Goal: Book appointment/travel/reservation

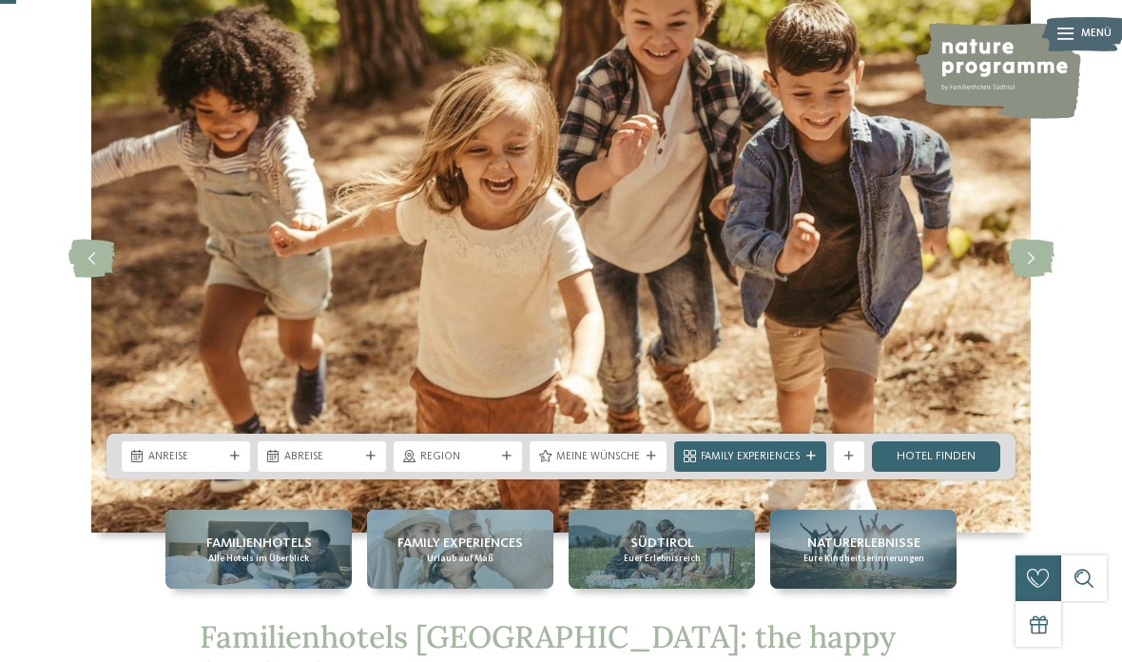
scroll to position [94, 0]
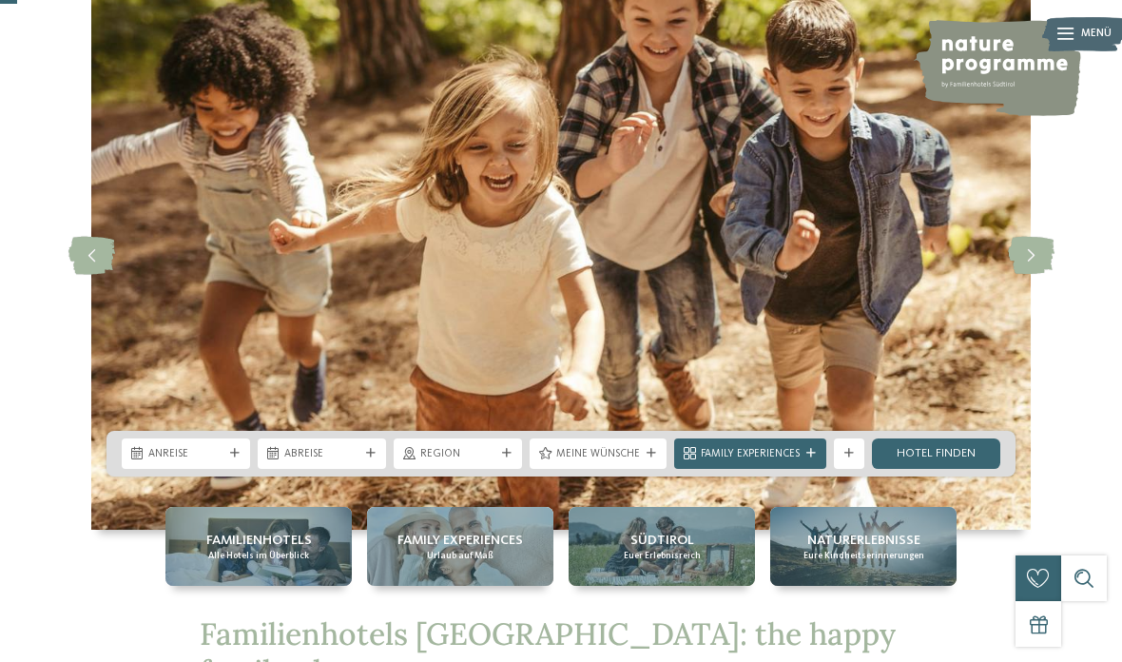
click at [164, 469] on div "Anreise" at bounding box center [186, 453] width 128 height 30
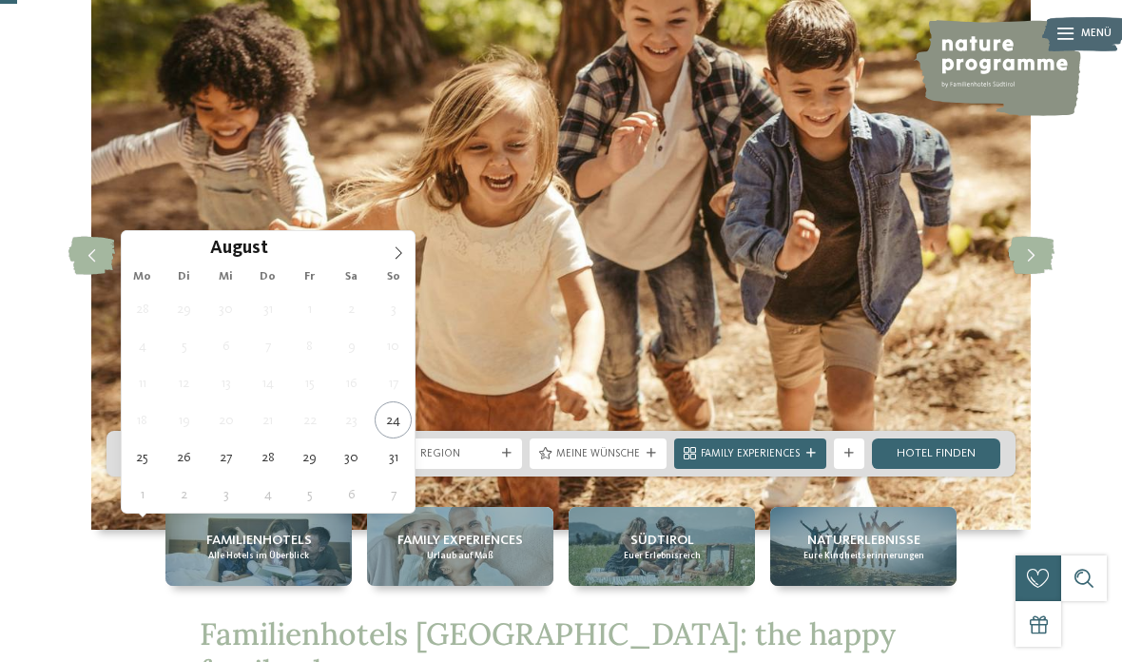
type div "27.08.2025"
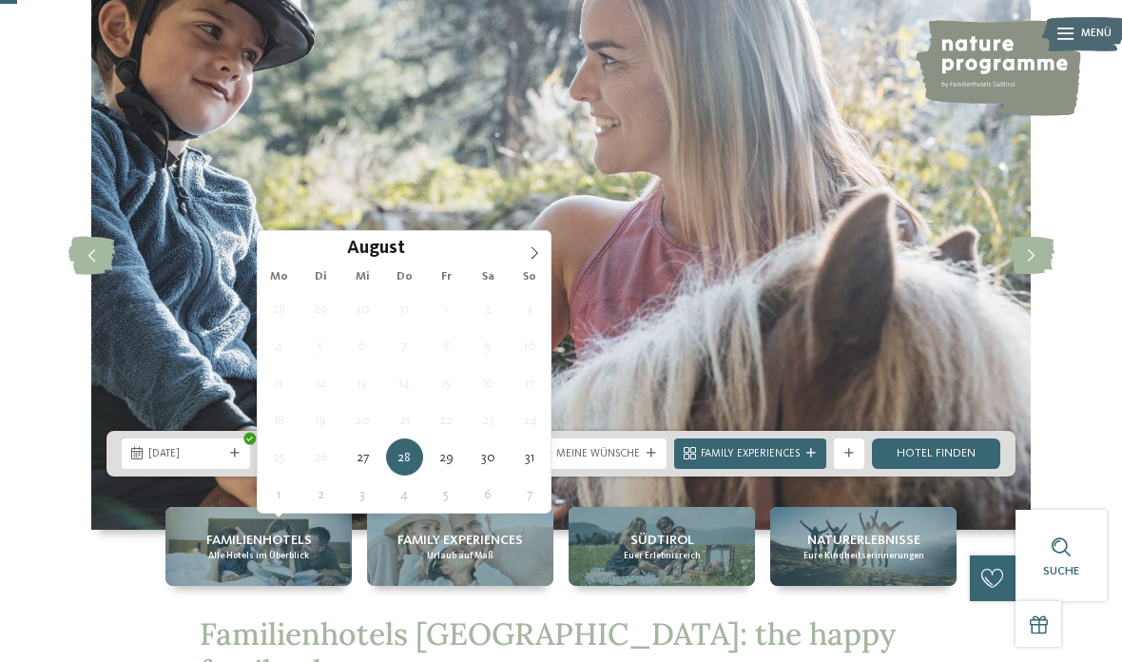
type div "31.08.2025"
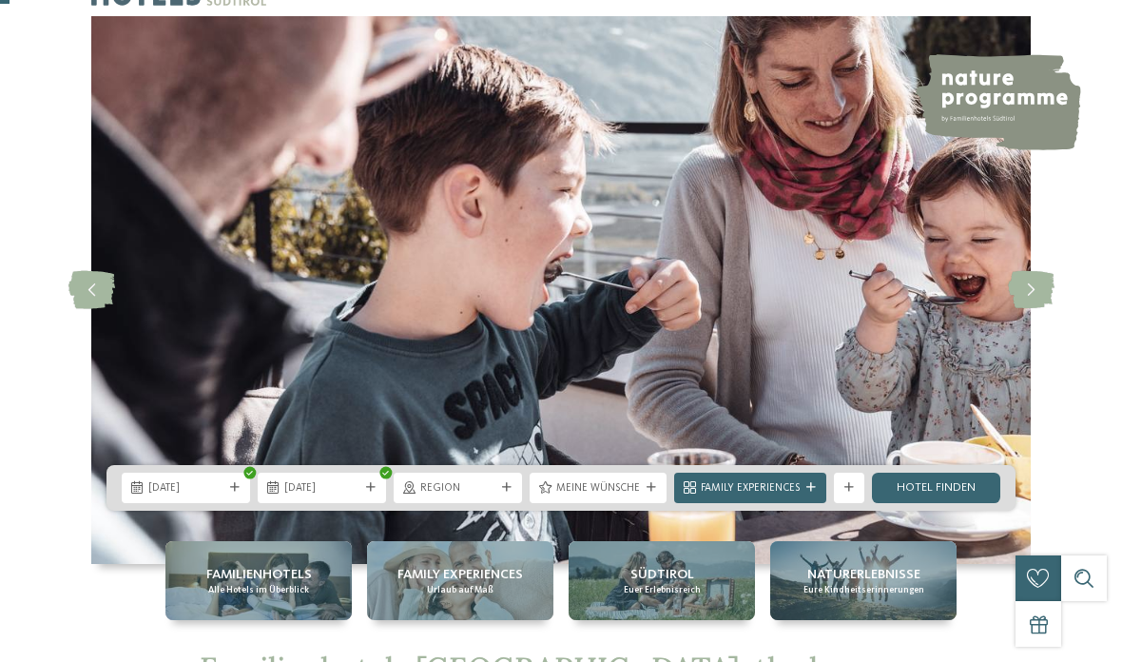
scroll to position [0, 0]
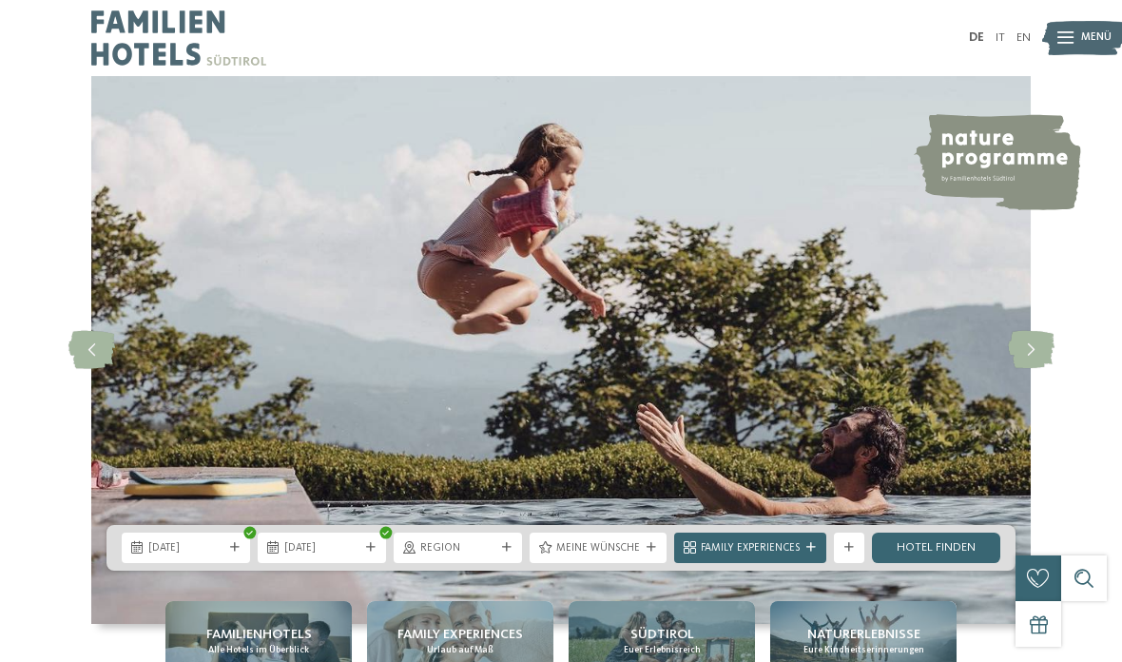
click at [934, 563] on link "Hotel finden" at bounding box center [936, 547] width 128 height 30
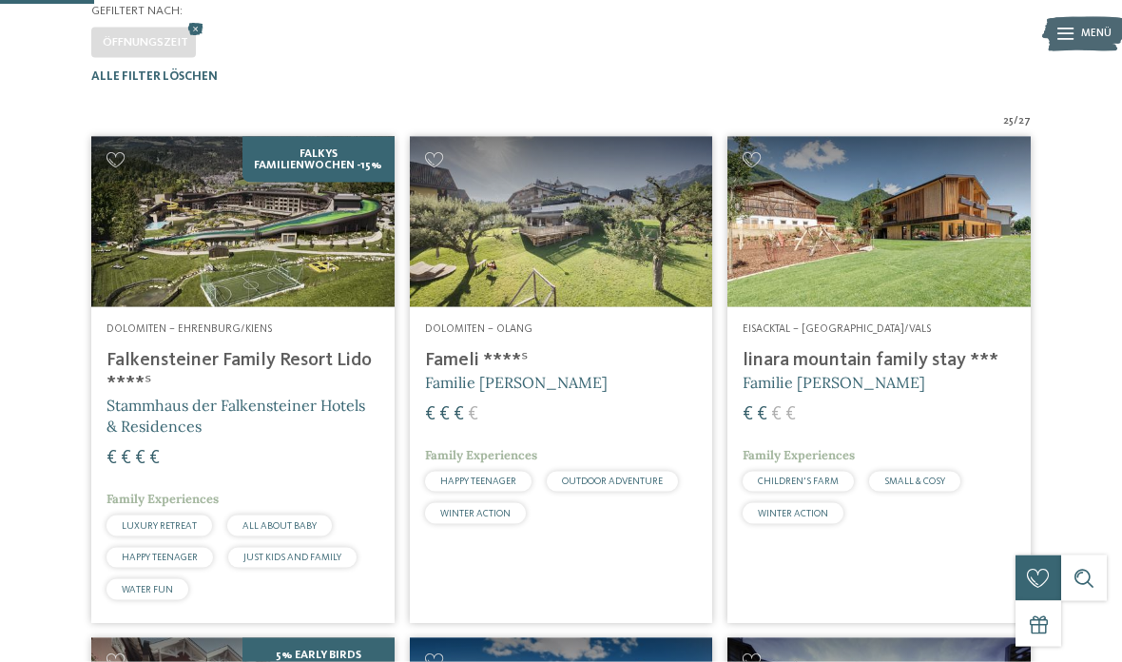
scroll to position [410, 0]
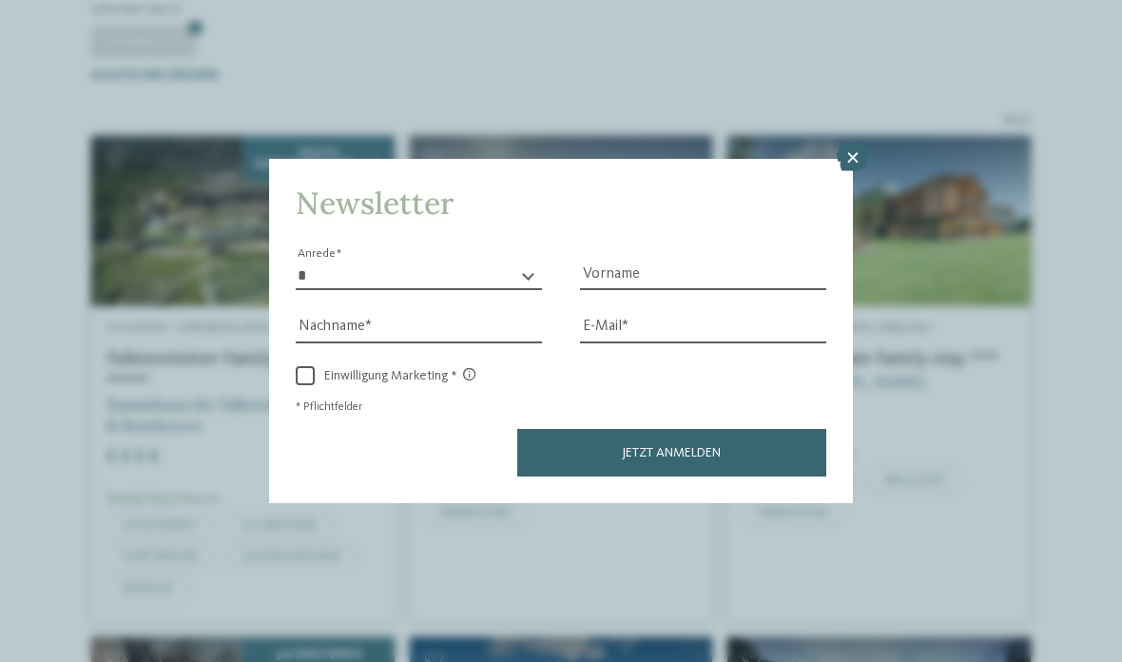
click at [842, 145] on icon at bounding box center [853, 158] width 32 height 27
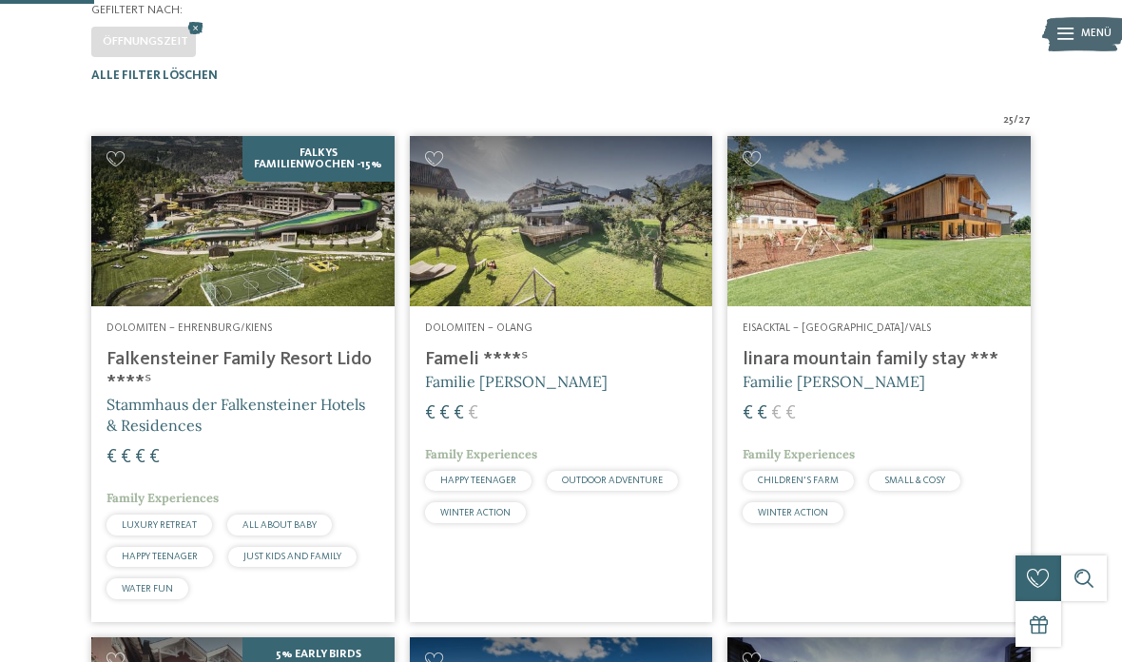
scroll to position [486, 0]
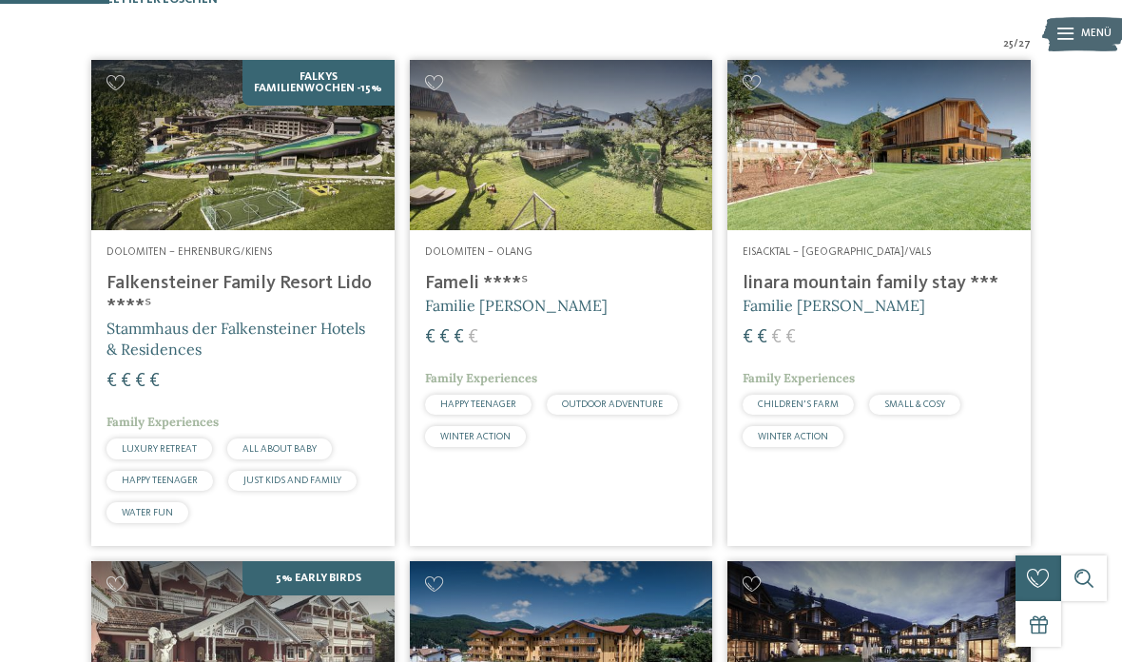
click at [895, 295] on h4 "linara mountain family stay ***" at bounding box center [879, 283] width 273 height 23
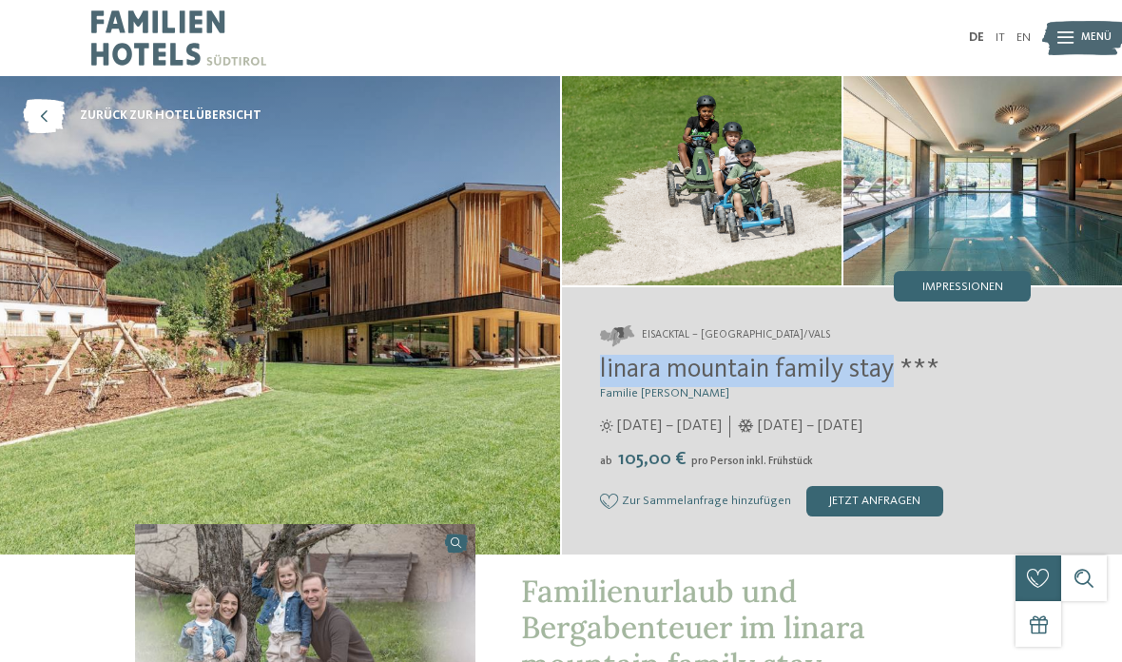
click at [46, 118] on icon at bounding box center [44, 116] width 42 height 34
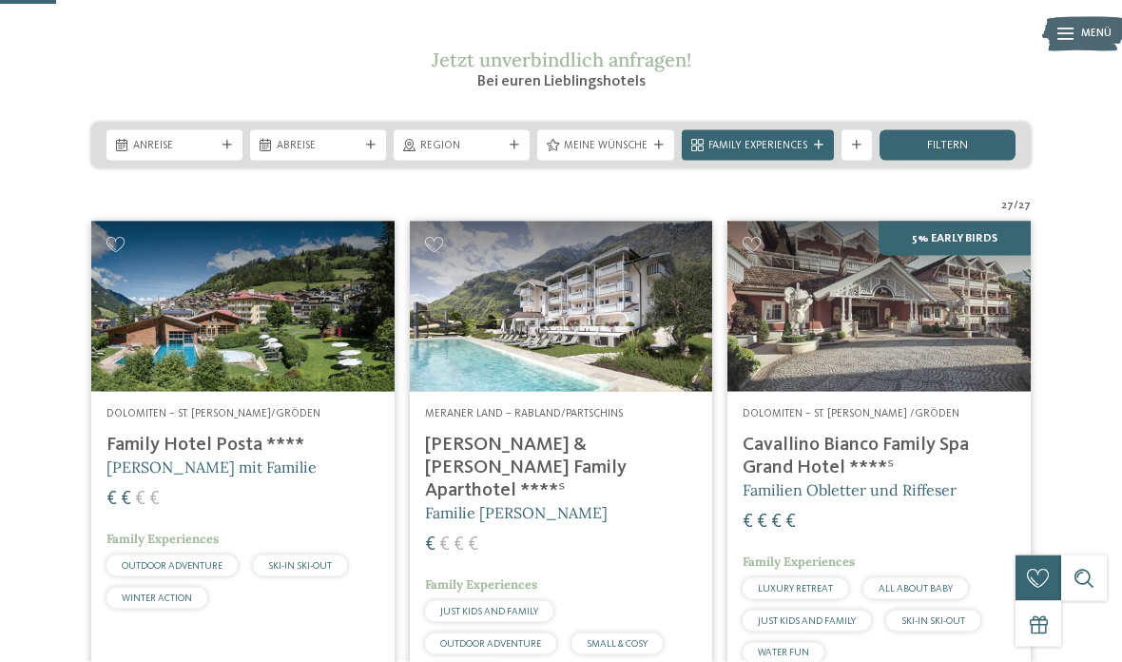
scroll to position [241, 0]
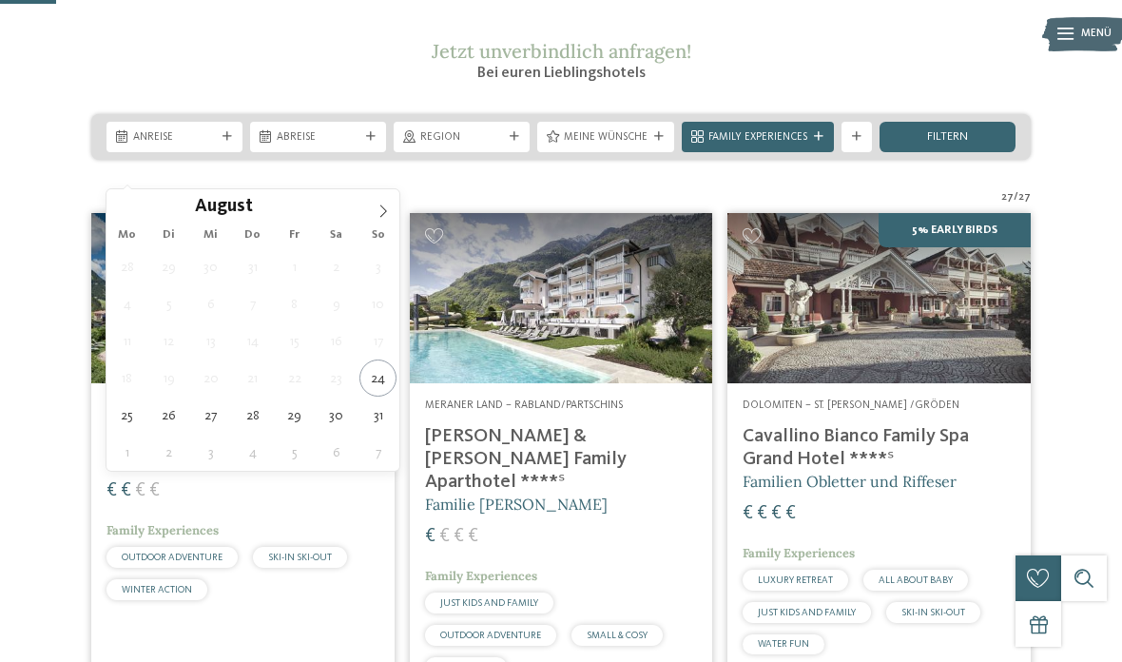
type div "27.08.2025"
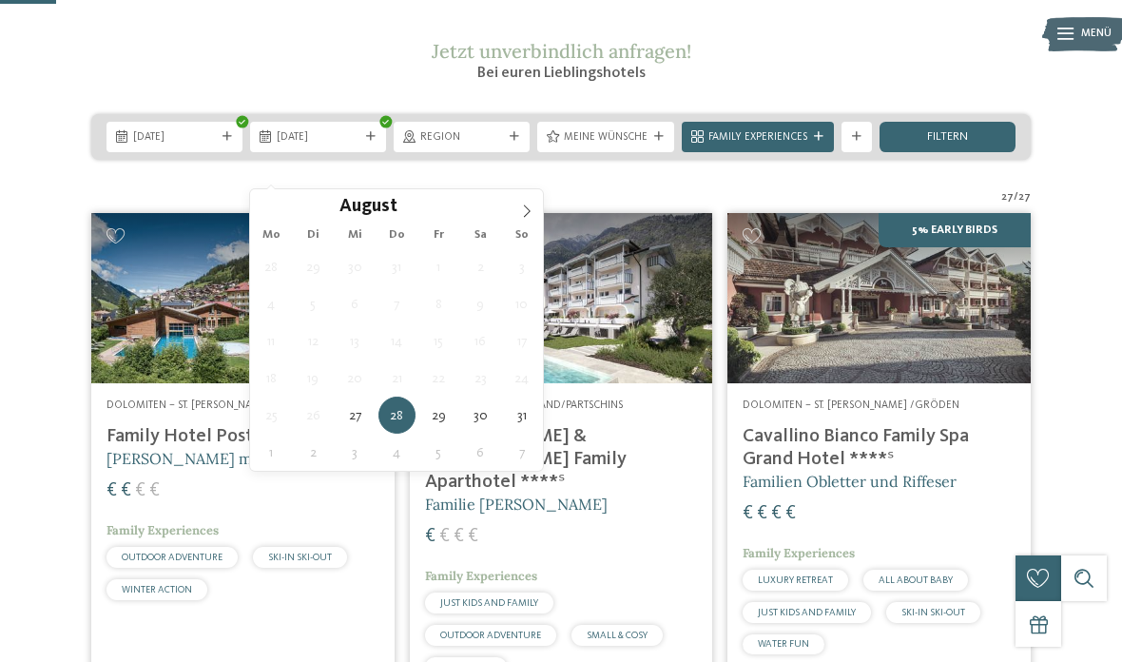
type div "31.08.2025"
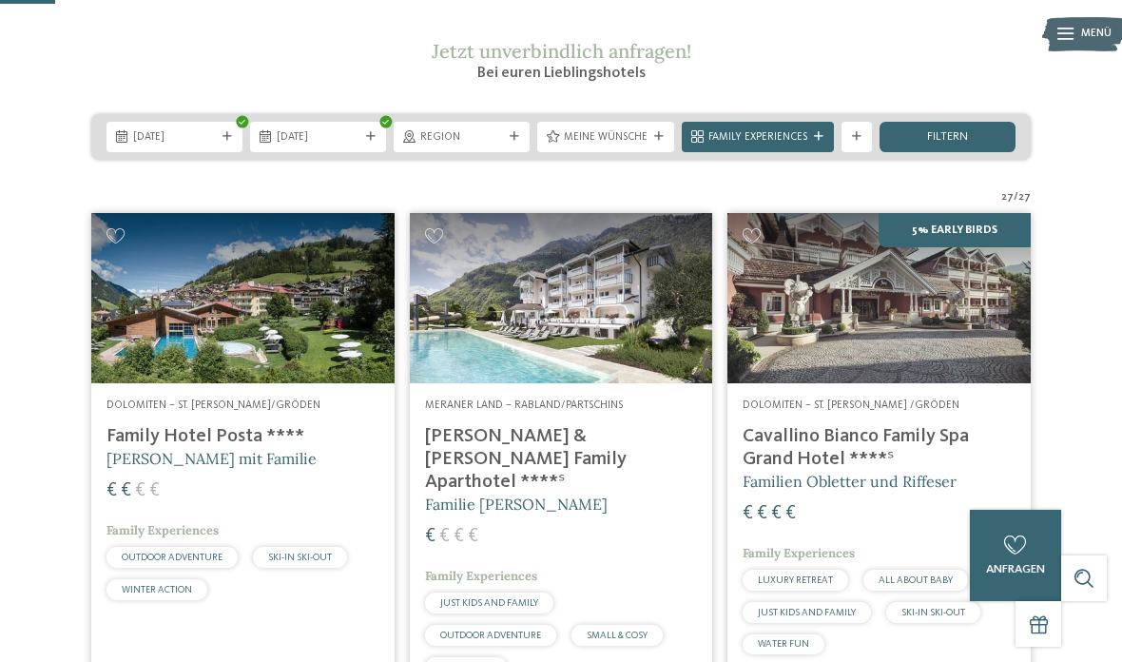
scroll to position [227, 0]
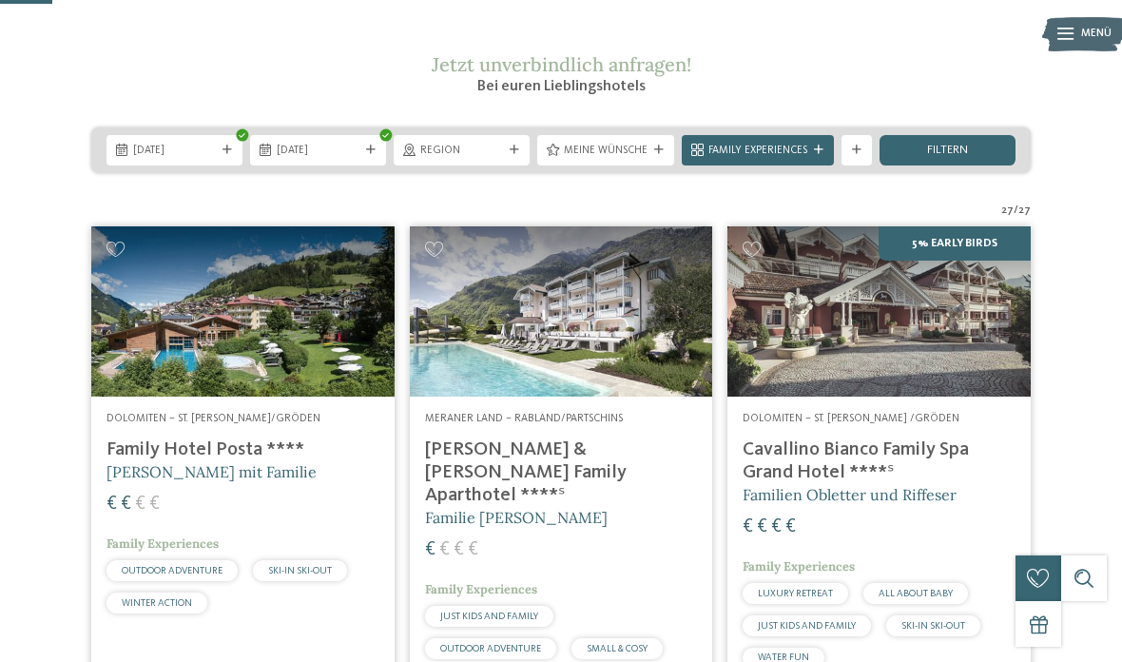
click at [985, 165] on div "filtern" at bounding box center [948, 150] width 136 height 30
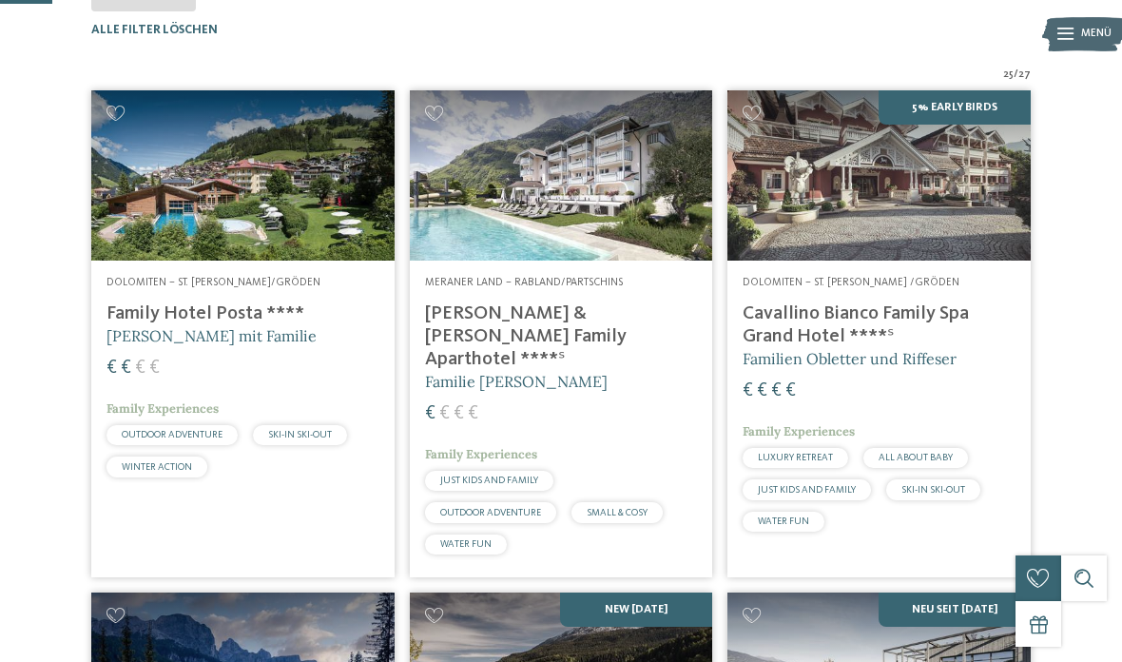
scroll to position [467, 0]
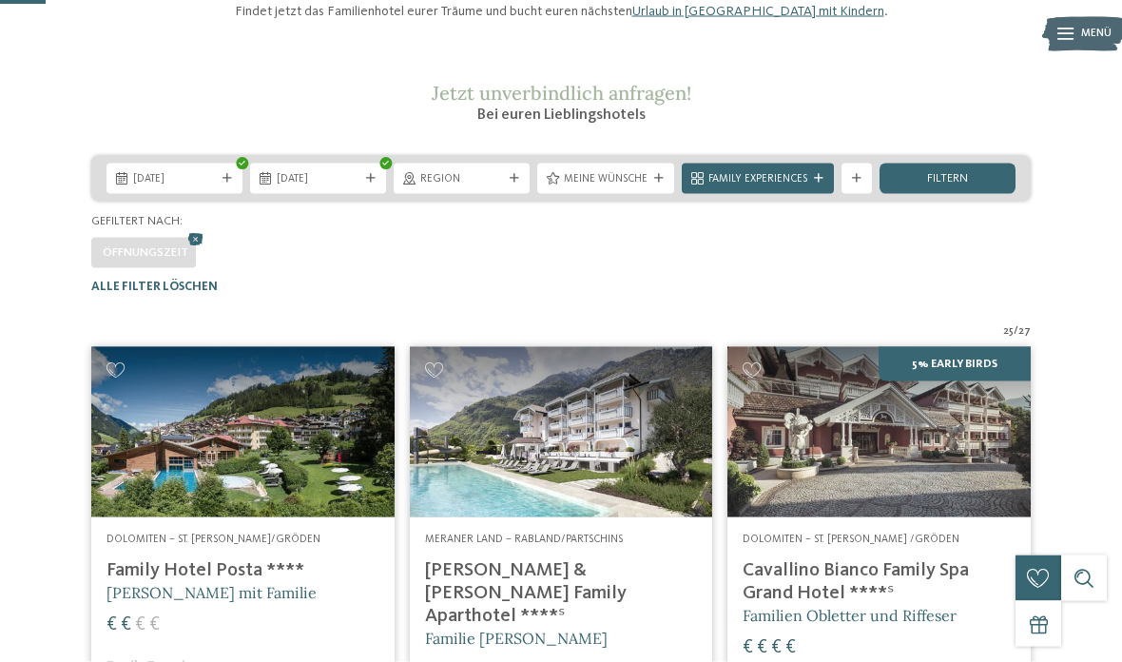
click at [966, 185] on span "filtern" at bounding box center [947, 179] width 41 height 12
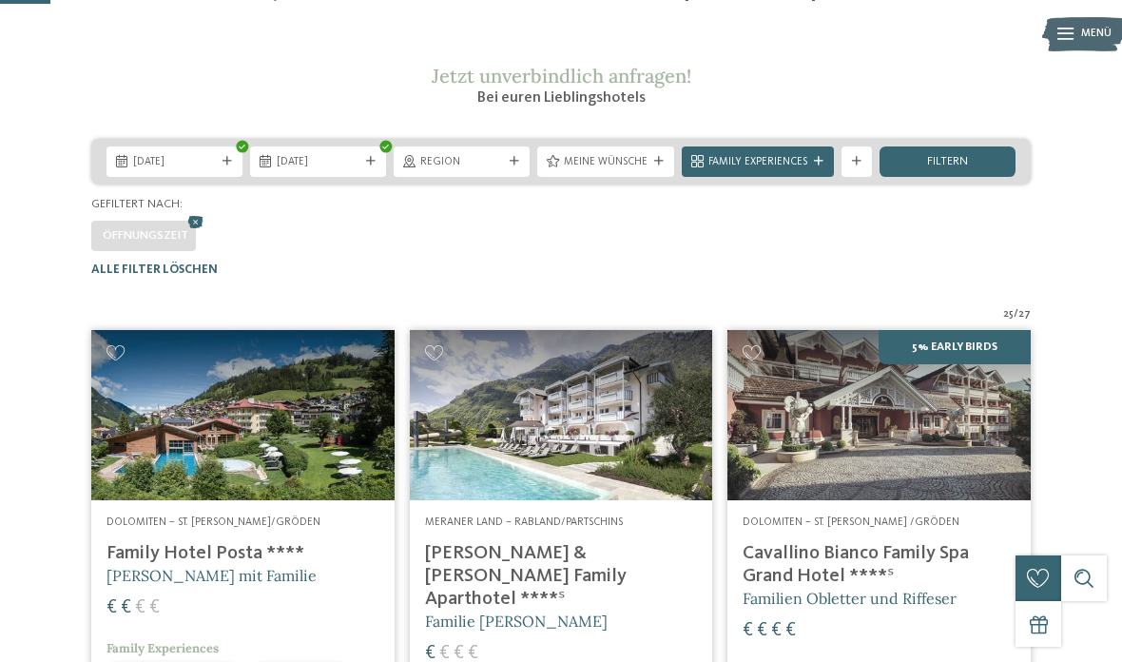
scroll to position [219, 0]
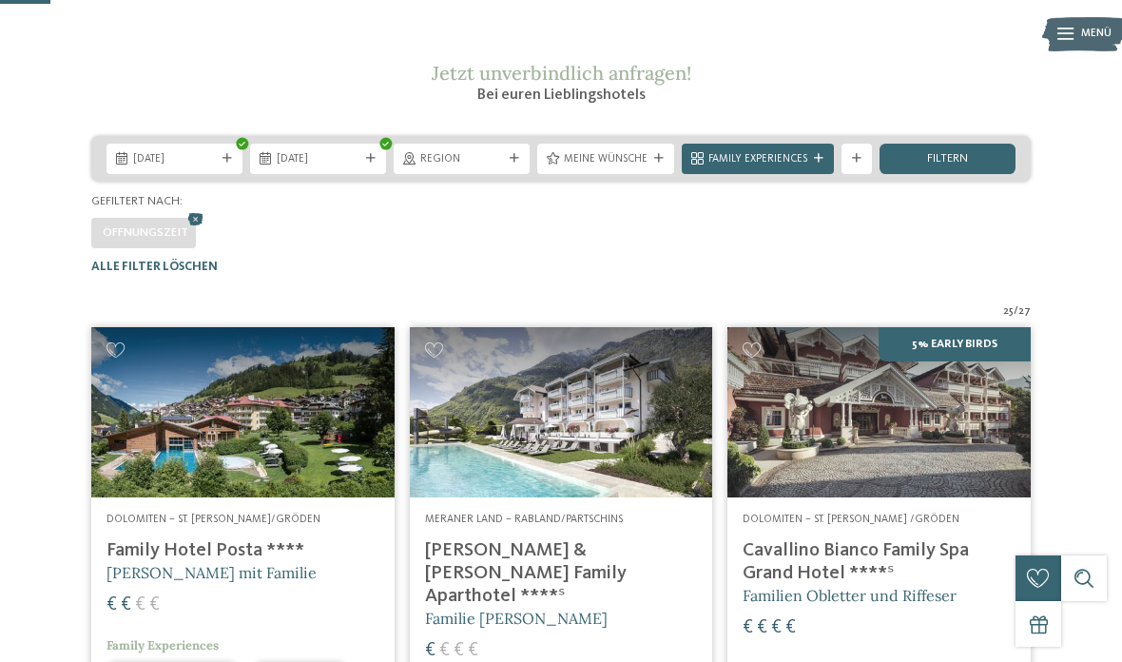
click at [195, 229] on icon at bounding box center [195, 219] width 23 height 20
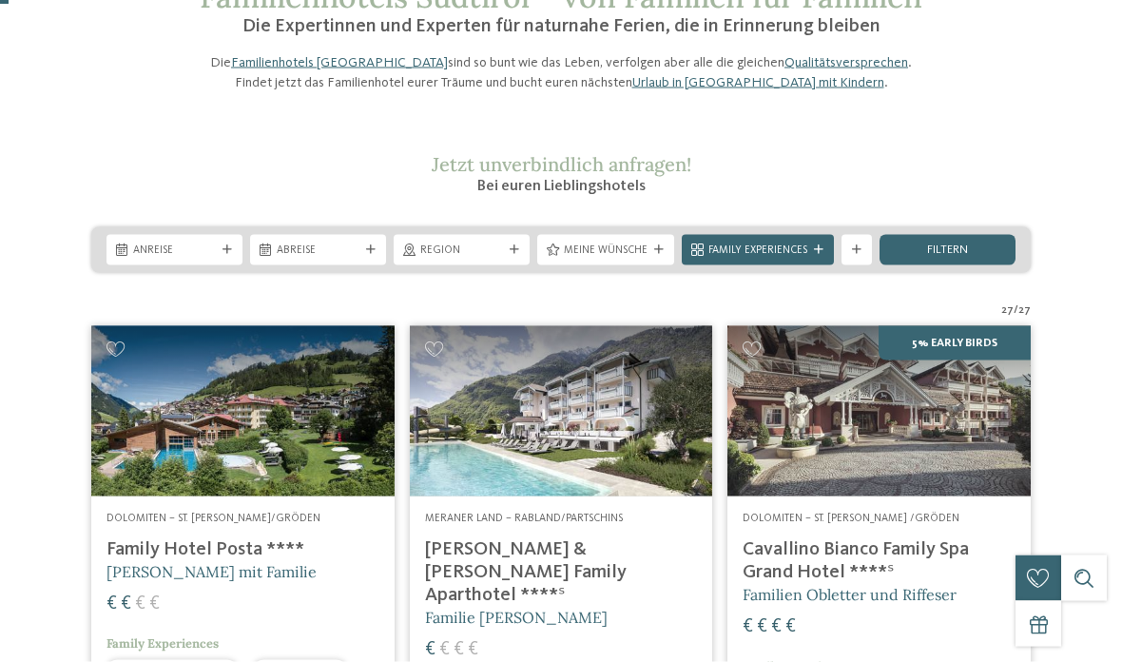
scroll to position [0, 0]
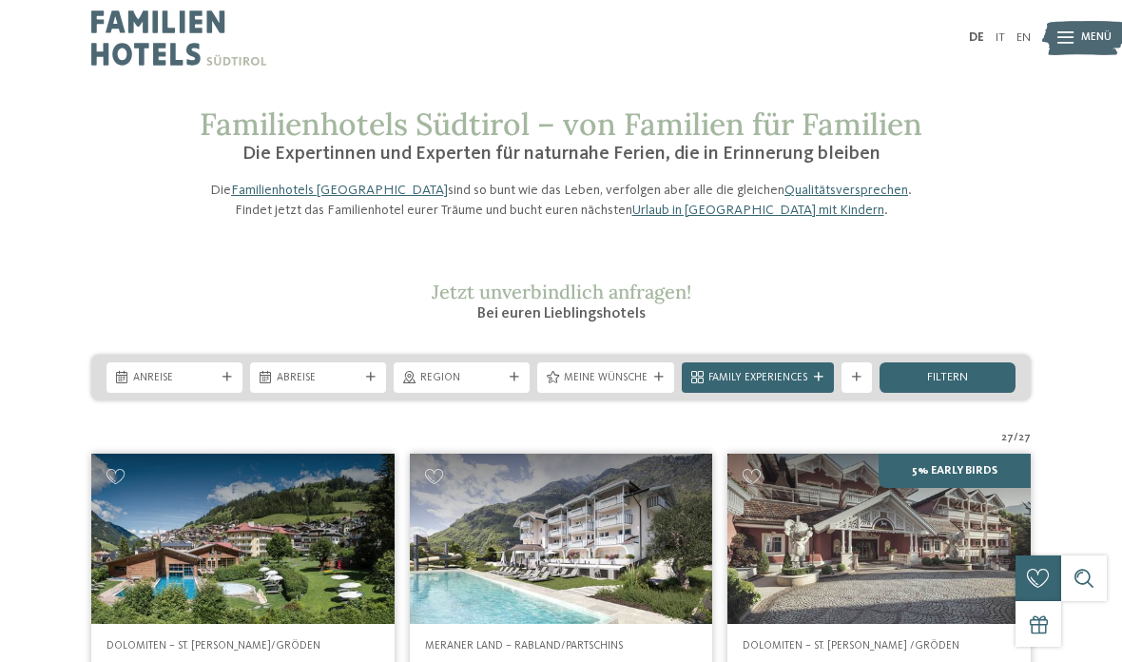
click at [197, 386] on span "Anreise" at bounding box center [174, 378] width 83 height 15
click at [967, 384] on span "filtern" at bounding box center [947, 378] width 41 height 12
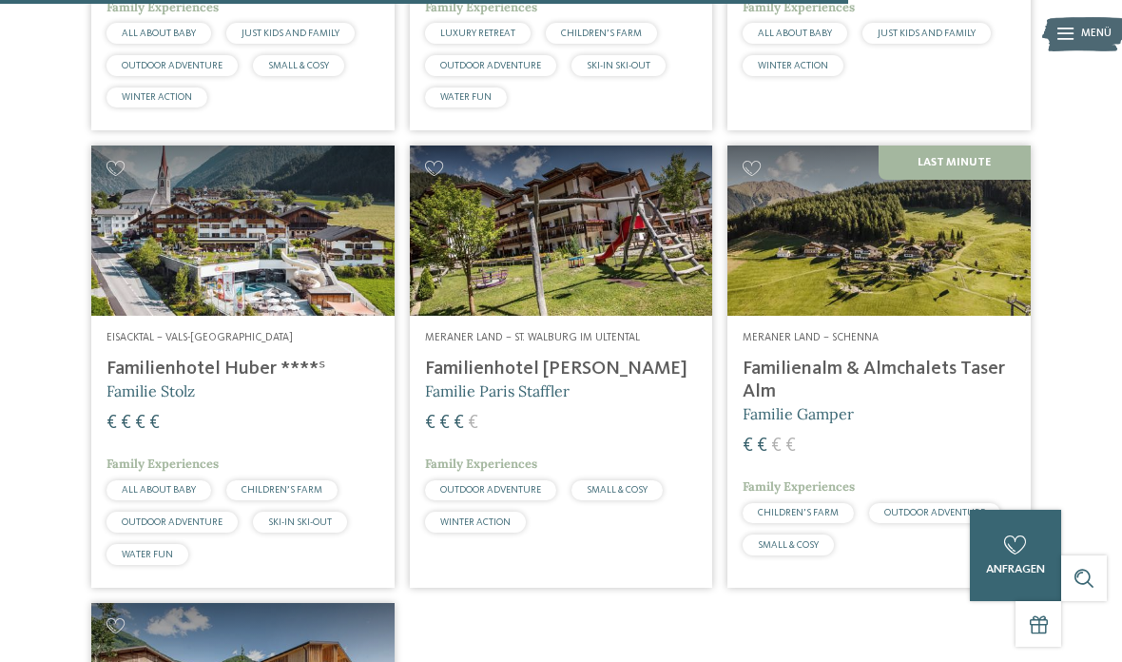
scroll to position [3715, 0]
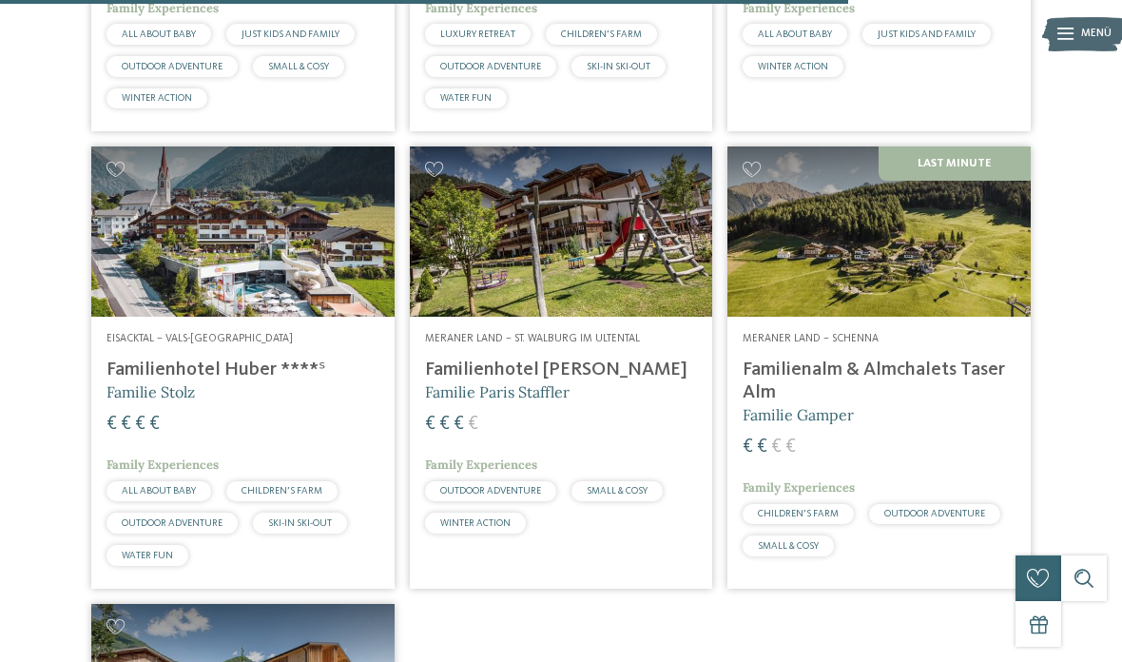
click at [944, 358] on h4 "Familienalm & Almchalets Taser Alm" at bounding box center [879, 381] width 273 height 46
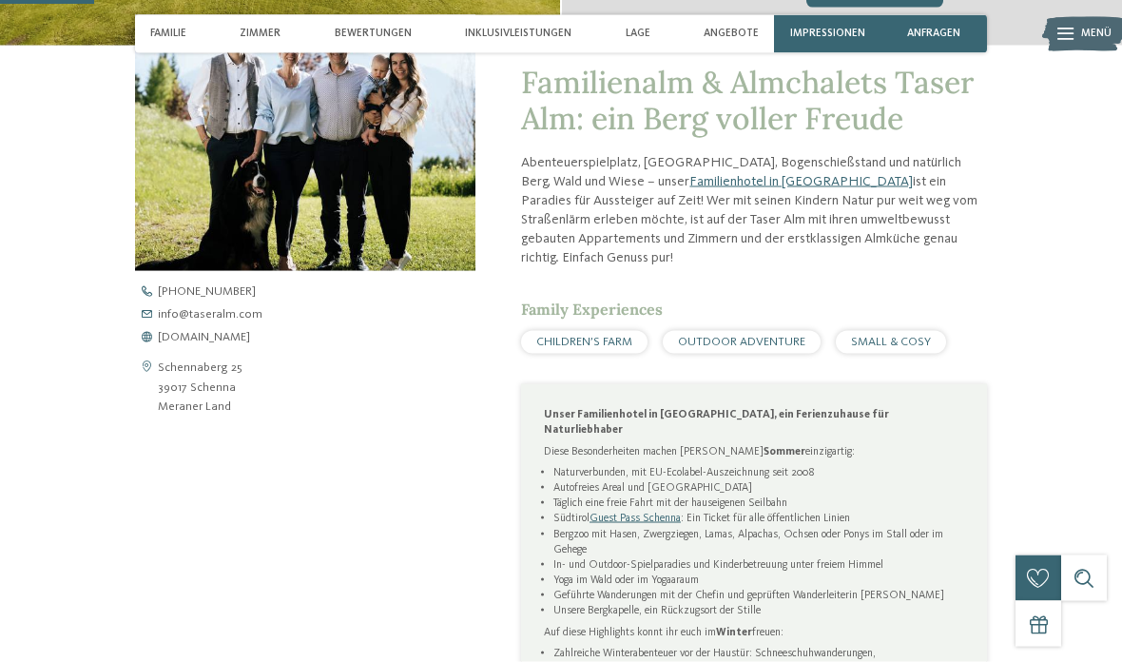
scroll to position [510, 0]
click at [236, 331] on span "[DOMAIN_NAME]" at bounding box center [204, 337] width 92 height 12
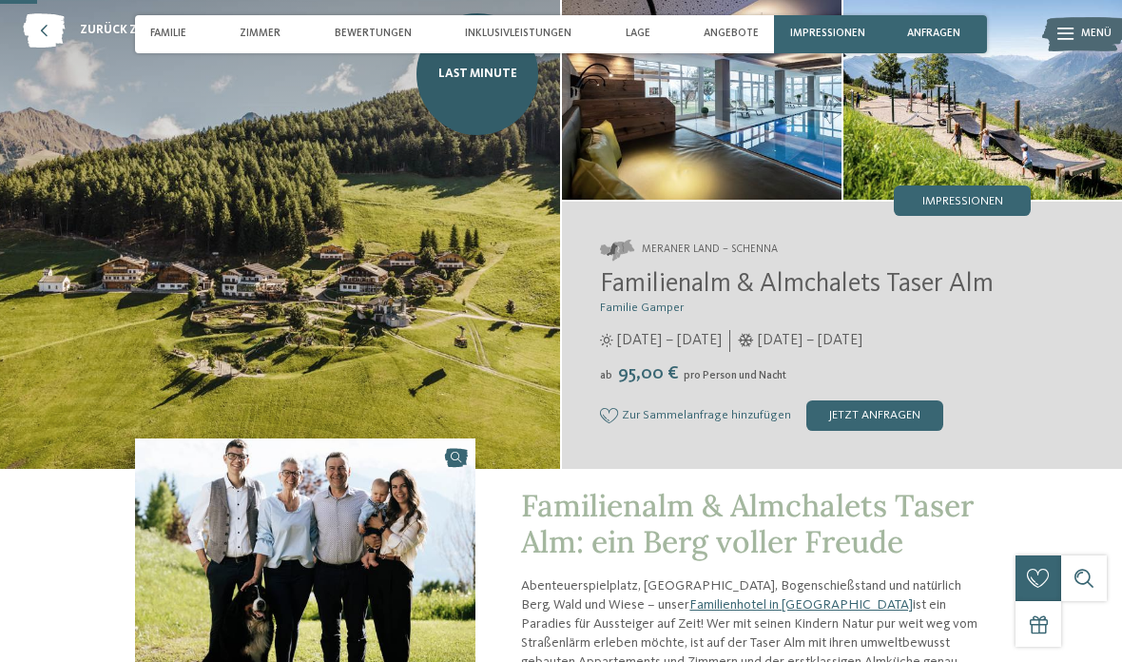
scroll to position [0, 0]
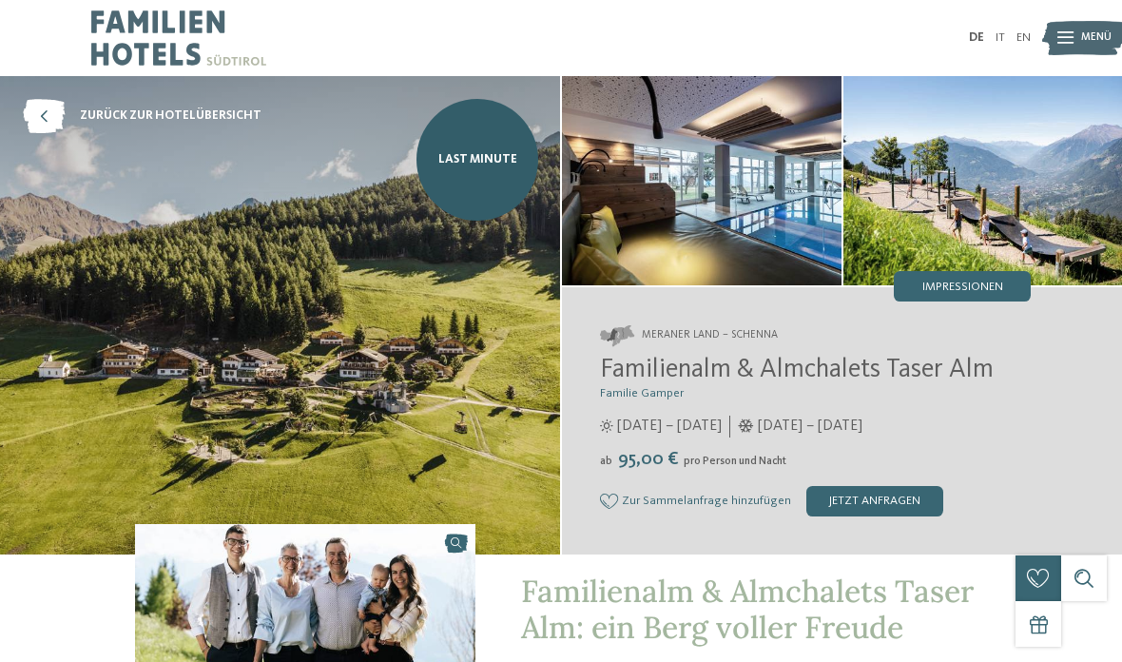
click at [150, 30] on img at bounding box center [178, 38] width 175 height 76
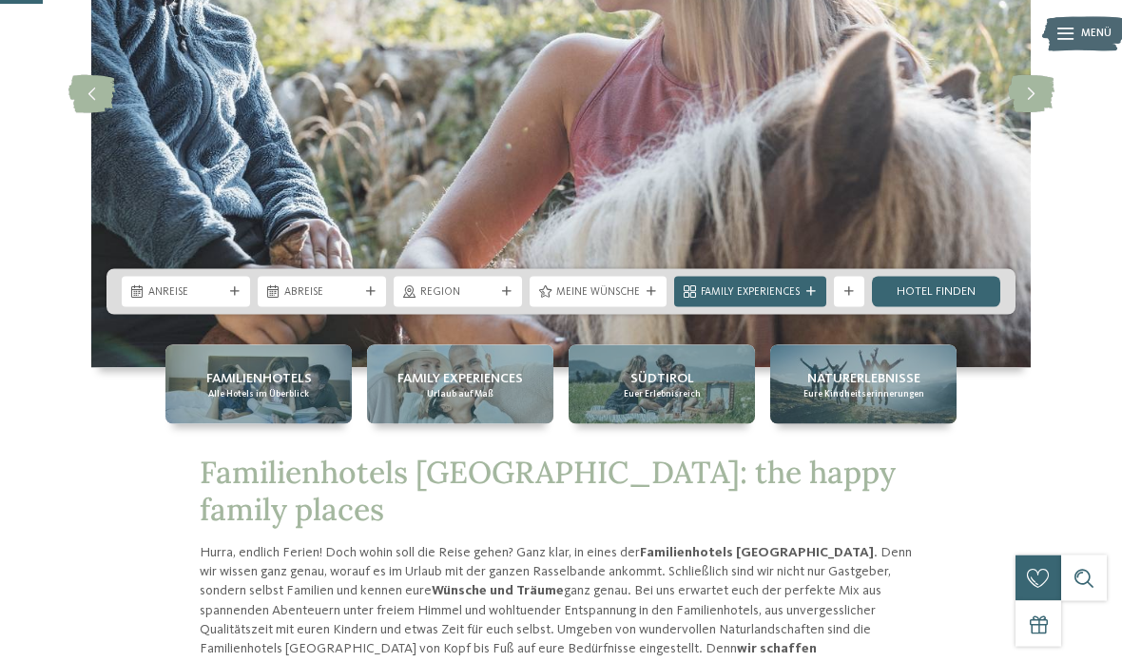
scroll to position [257, 0]
click at [211, 306] on div "Anreise" at bounding box center [186, 291] width 128 height 30
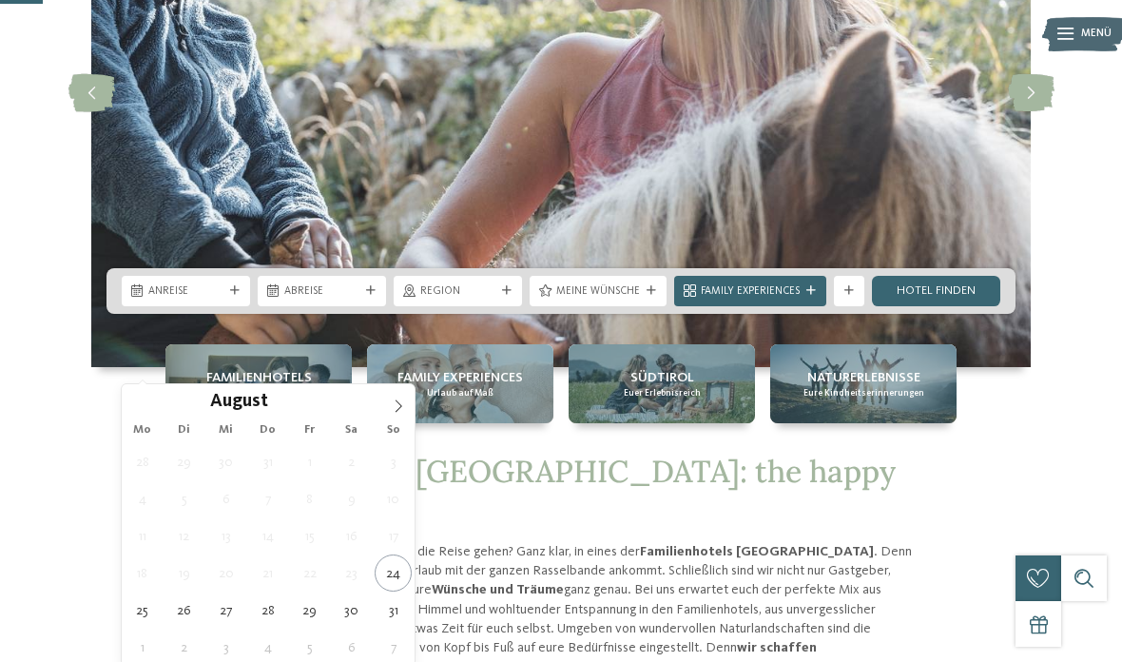
type div "[DATE]"
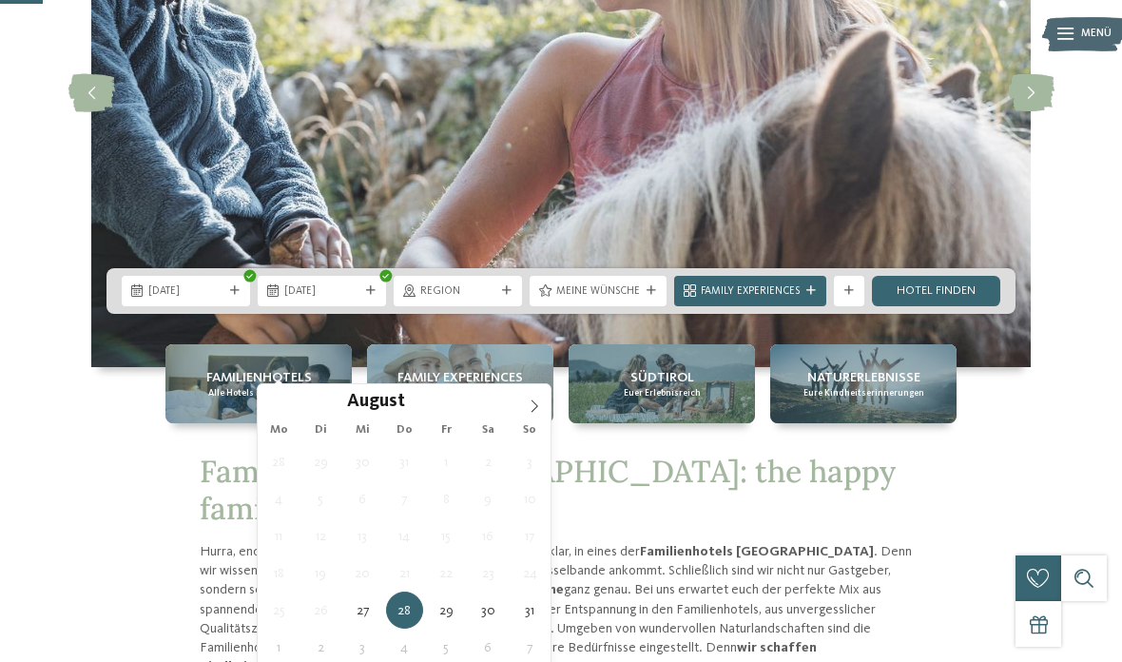
type div "[DATE]"
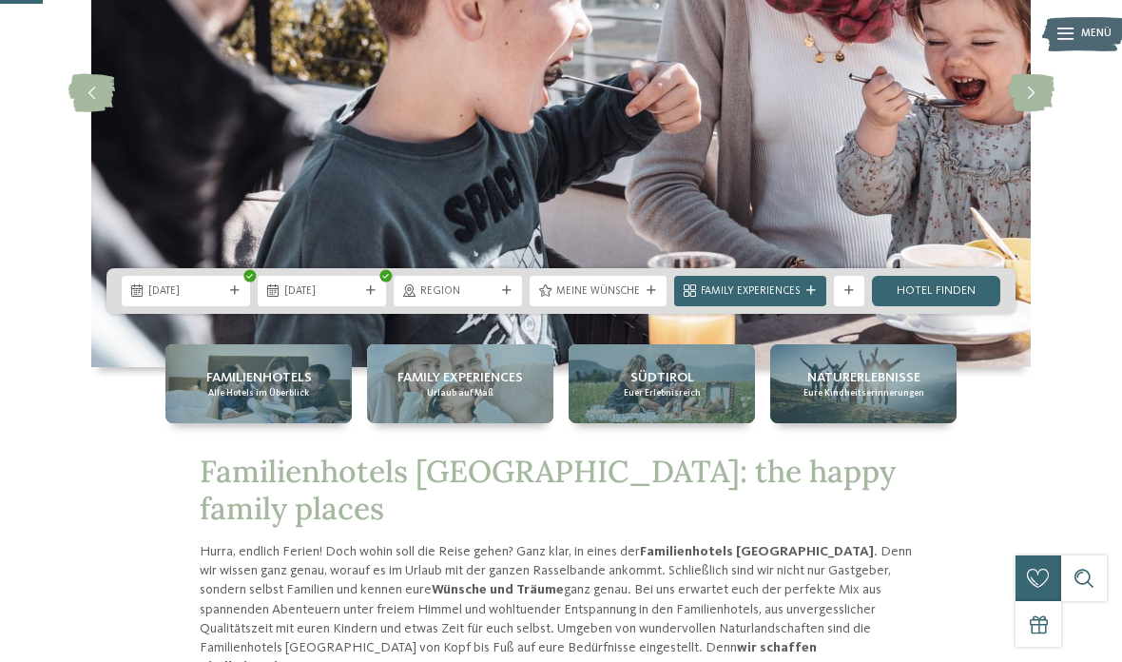
click at [480, 300] on span "Region" at bounding box center [457, 291] width 75 height 15
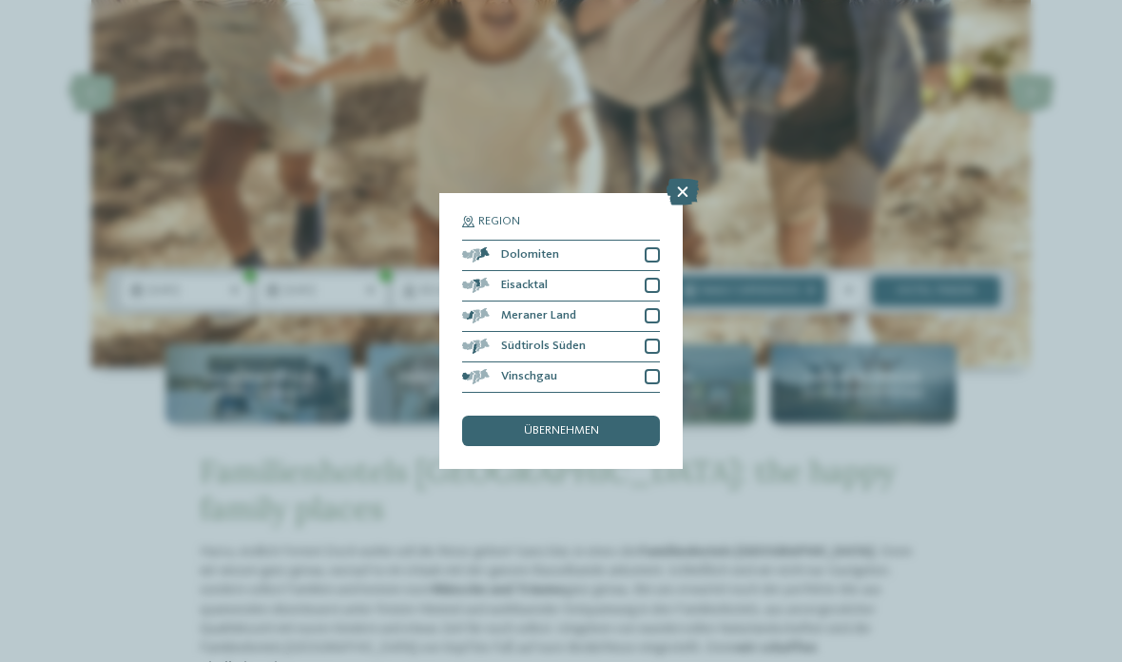
scroll to position [333, 0]
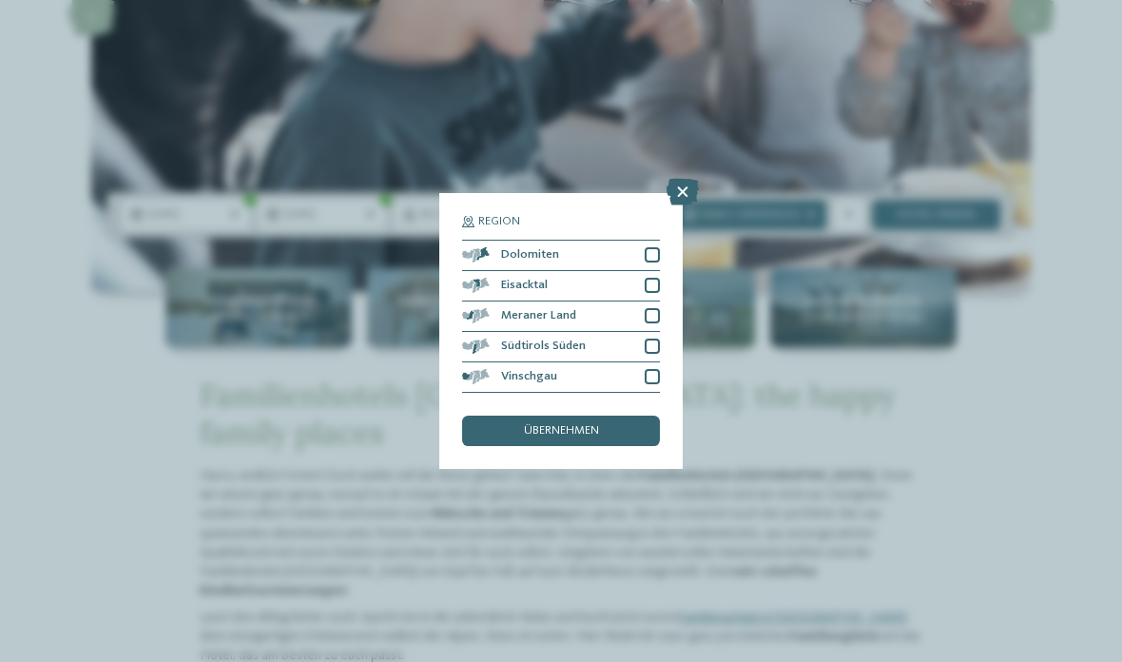
click at [646, 301] on div "Meraner Land" at bounding box center [561, 316] width 198 height 30
click at [630, 416] on div "übernehmen" at bounding box center [561, 431] width 198 height 30
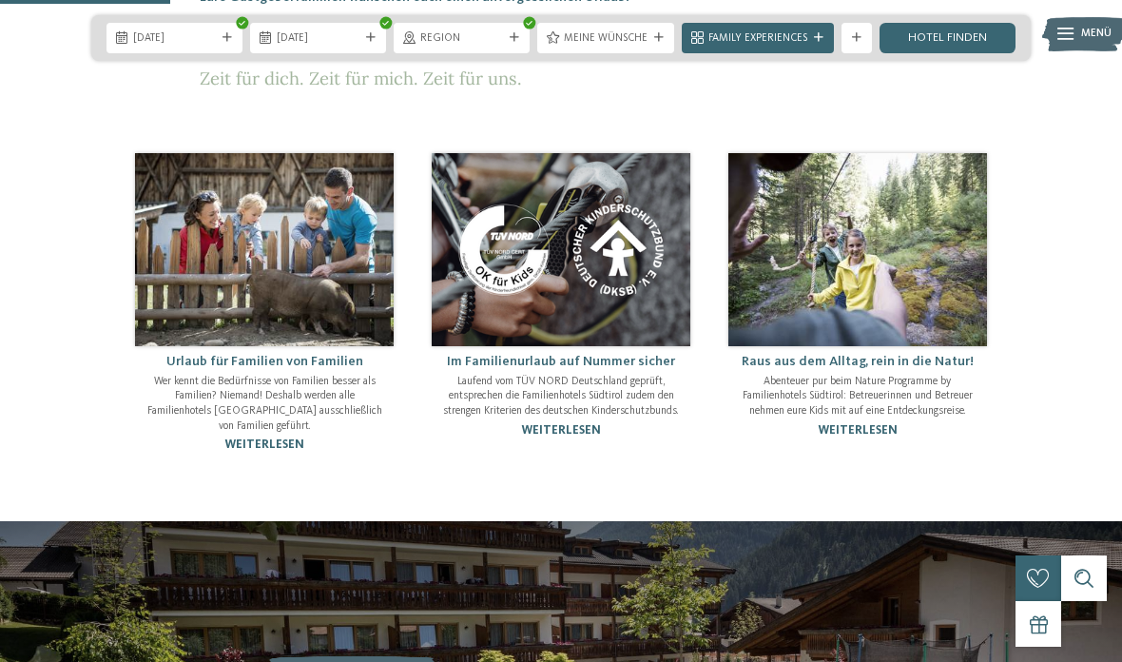
scroll to position [1029, 0]
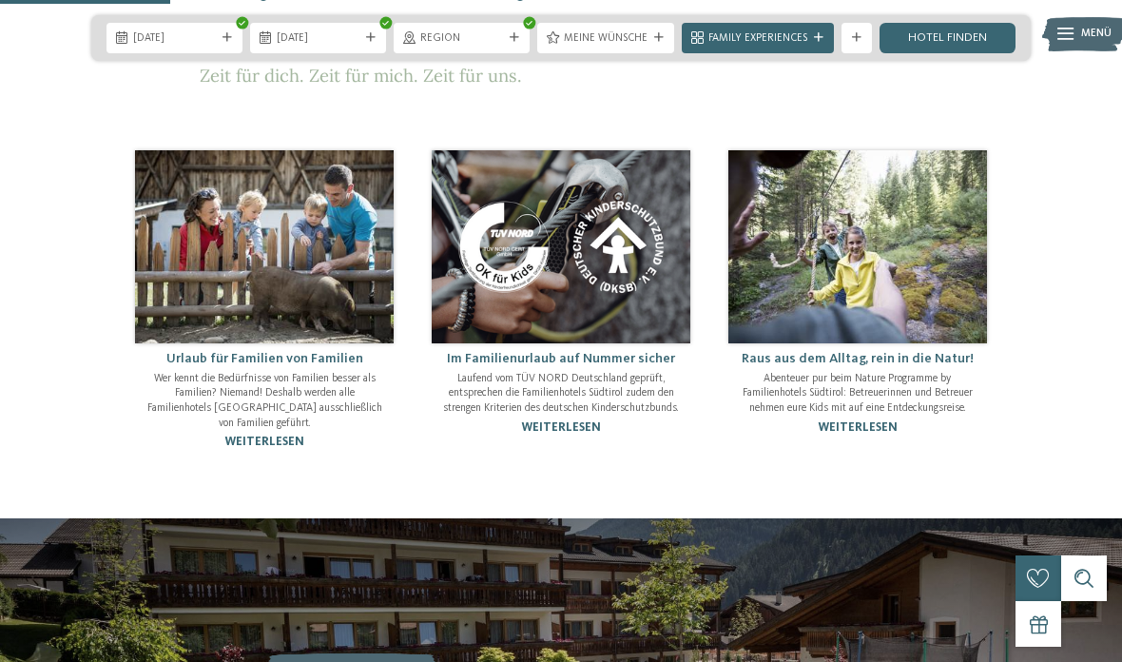
click at [952, 34] on link "Hotel finden" at bounding box center [948, 38] width 136 height 30
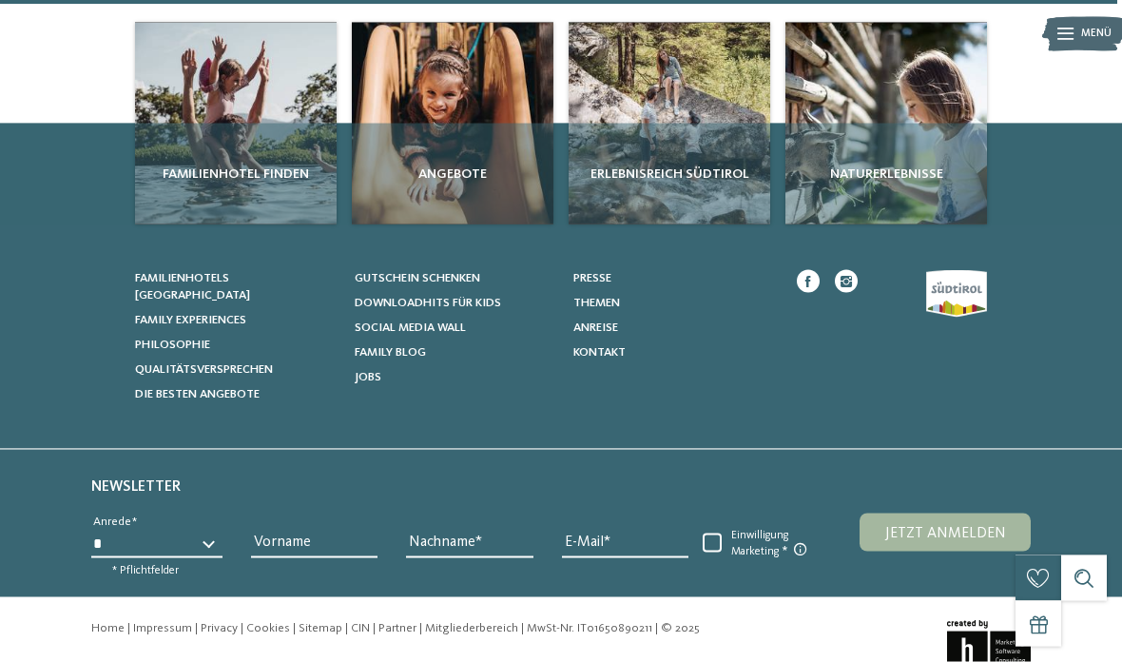
scroll to position [1675, 0]
